Goal: Navigation & Orientation: Find specific page/section

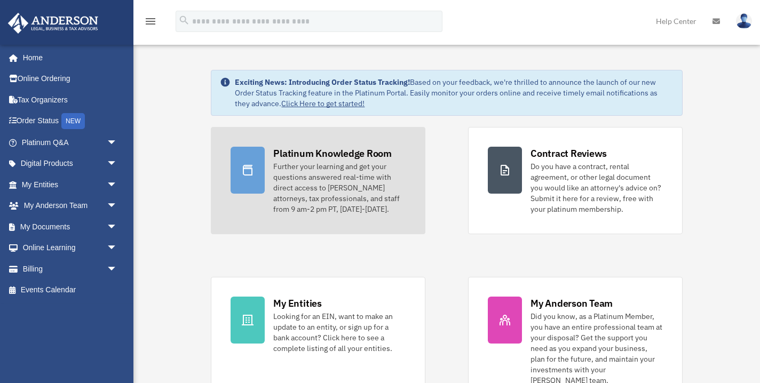
click at [292, 201] on div "Further your learning and get your questions answered real-time with direct acc…" at bounding box center [339, 187] width 132 height 53
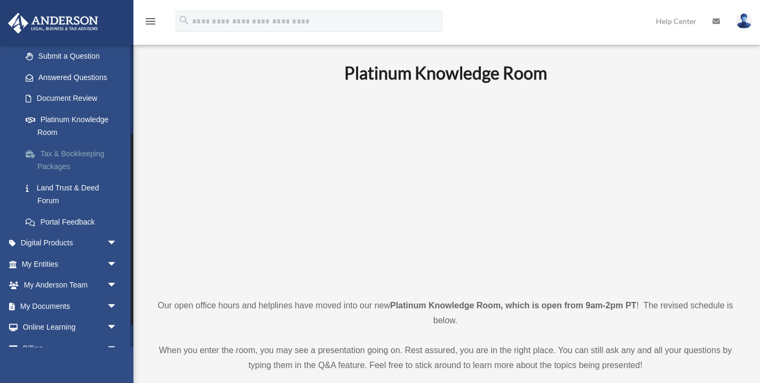
scroll to position [159, 0]
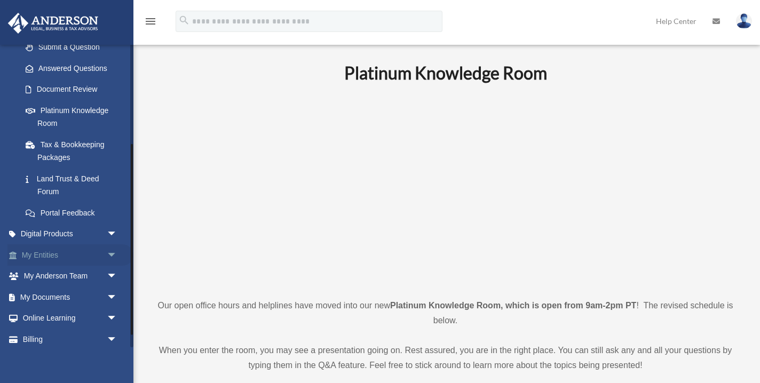
click at [72, 252] on link "My Entities arrow_drop_down" at bounding box center [70, 255] width 126 height 21
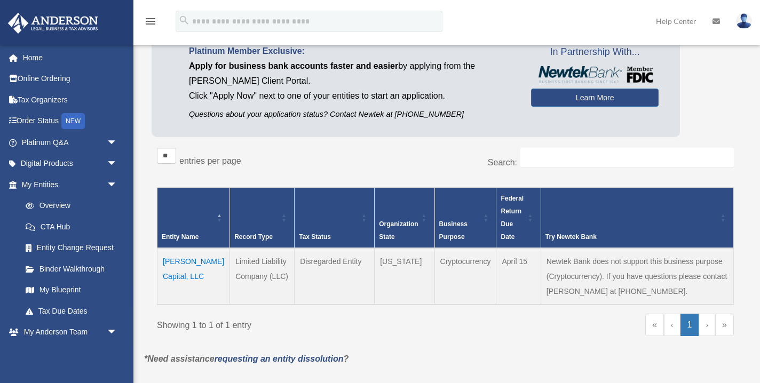
scroll to position [81, 0]
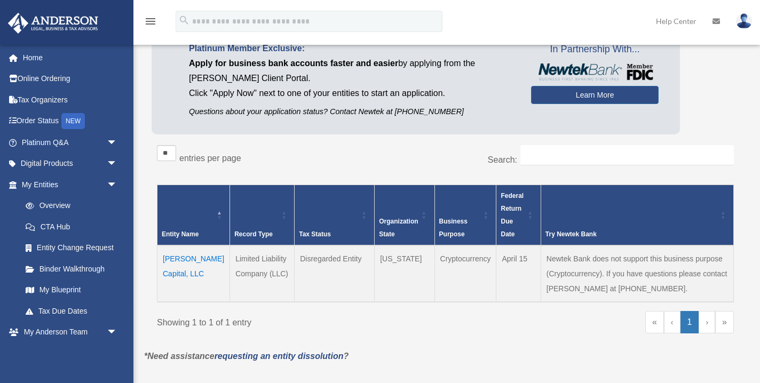
click at [549, 232] on div "Try Newtek Bank" at bounding box center [632, 234] width 172 height 13
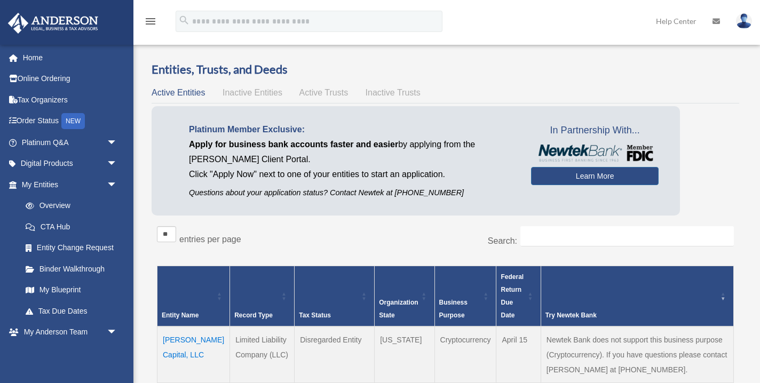
scroll to position [0, 0]
click at [593, 171] on link "Learn More" at bounding box center [595, 176] width 128 height 18
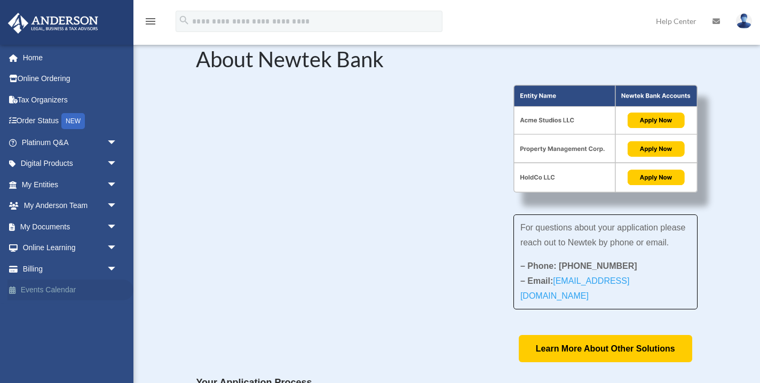
click at [63, 286] on link "Events Calendar" at bounding box center [70, 290] width 126 height 21
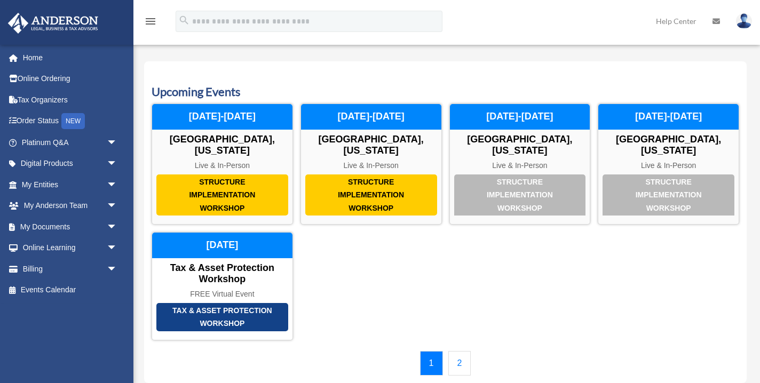
click at [748, 23] on img at bounding box center [744, 20] width 16 height 15
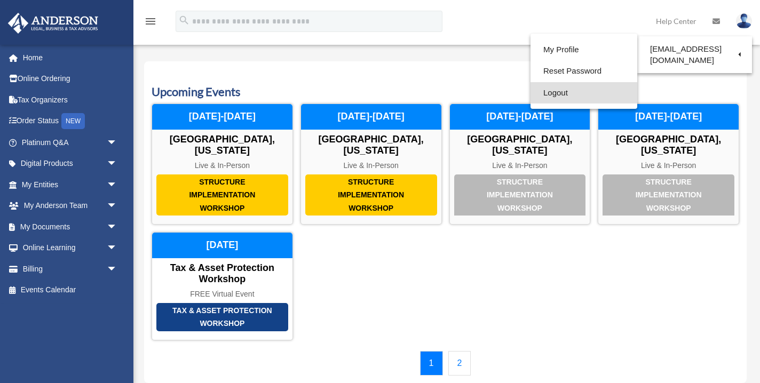
click at [564, 90] on link "Logout" at bounding box center [584, 93] width 107 height 22
